Goal: Check status: Check status

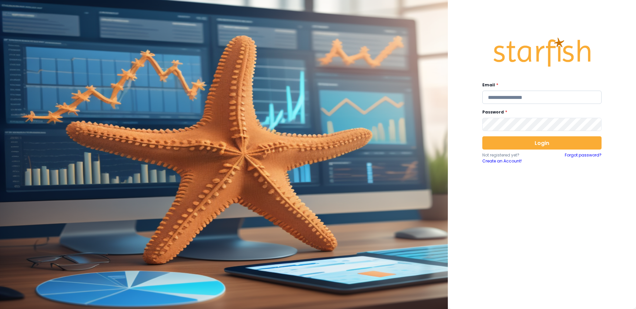
click at [514, 100] on input "email" at bounding box center [541, 97] width 119 height 13
click at [0, 309] on com-1password-button at bounding box center [0, 309] width 0 height 0
type input "**********"
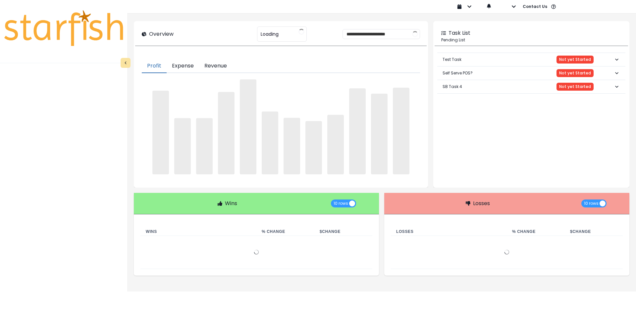
type input "********"
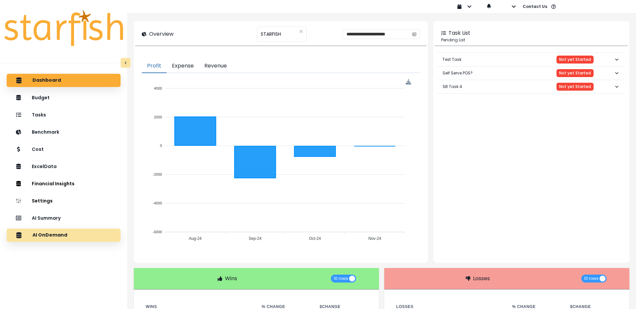
click at [73, 234] on div "AI OnDemand" at bounding box center [63, 236] width 103 height 14
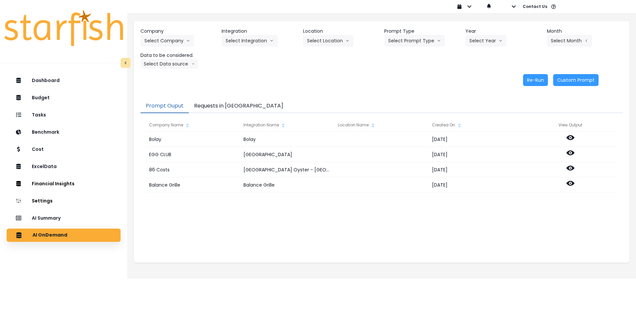
click at [234, 105] on button "Requests in [GEOGRAPHIC_DATA]" at bounding box center [239, 106] width 100 height 14
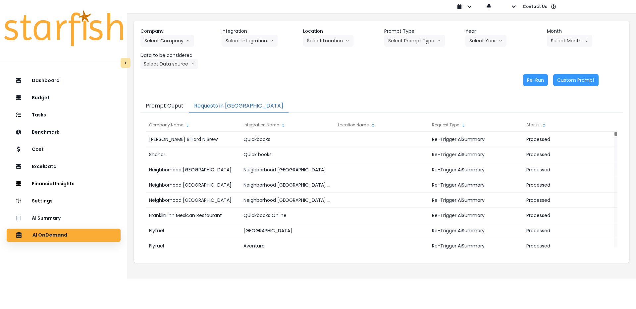
click at [182, 107] on button "Prompt Ouput" at bounding box center [164, 106] width 48 height 14
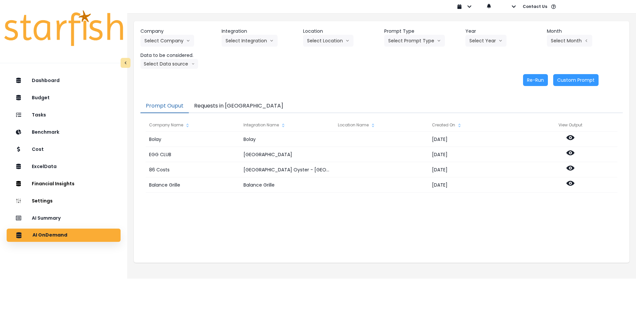
click at [207, 106] on button "Requests in [GEOGRAPHIC_DATA]" at bounding box center [239, 106] width 100 height 14
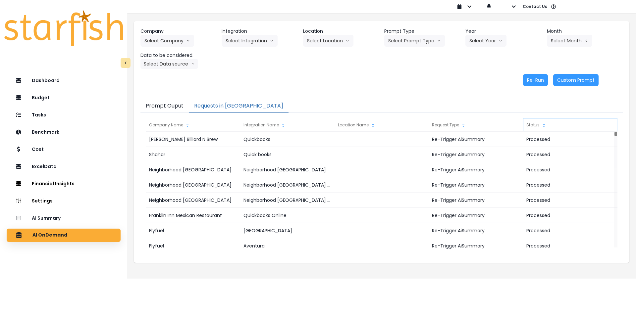
click at [546, 121] on div "Status" at bounding box center [570, 125] width 94 height 13
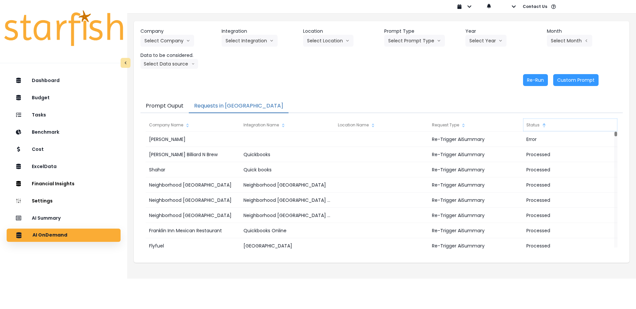
click at [546, 121] on div "Status" at bounding box center [570, 125] width 94 height 13
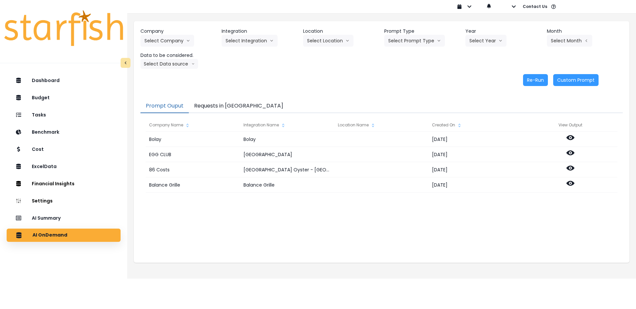
click at [163, 111] on button "Prompt Ouput" at bounding box center [164, 106] width 48 height 14
click at [70, 214] on div "AI Summary" at bounding box center [63, 218] width 103 height 14
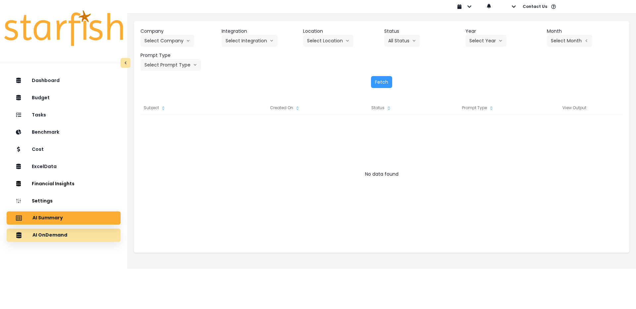
click at [89, 238] on div "AI OnDemand" at bounding box center [63, 236] width 103 height 14
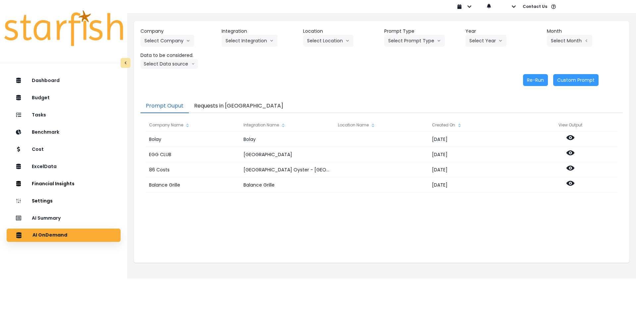
click at [231, 103] on button "Requests in [GEOGRAPHIC_DATA]" at bounding box center [239, 106] width 100 height 14
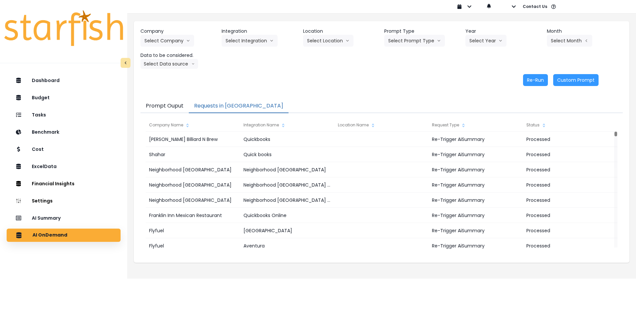
click at [322, 90] on div "Company Select Company 86 Costs Asti Bagel Cafe Balance Grille Bald Ginger Bar …" at bounding box center [382, 57] width 496 height 72
